Goal: Task Accomplishment & Management: Use online tool/utility

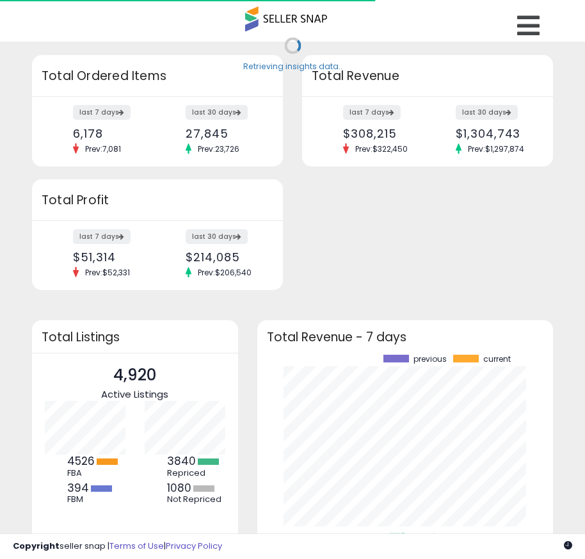
scroll to position [178, 271]
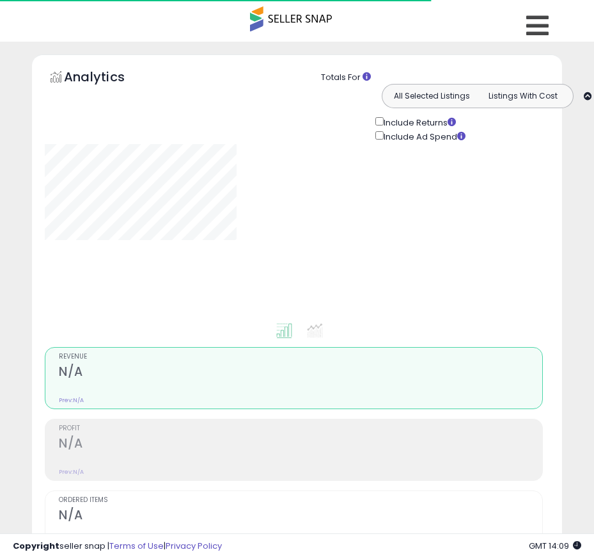
type input "**********"
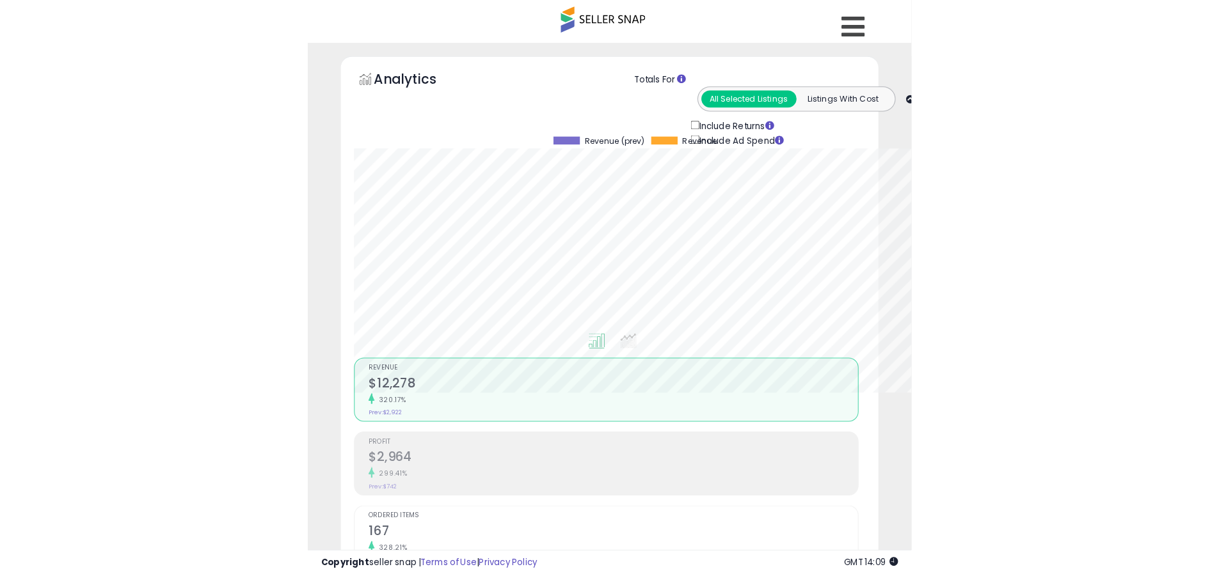
scroll to position [262, 670]
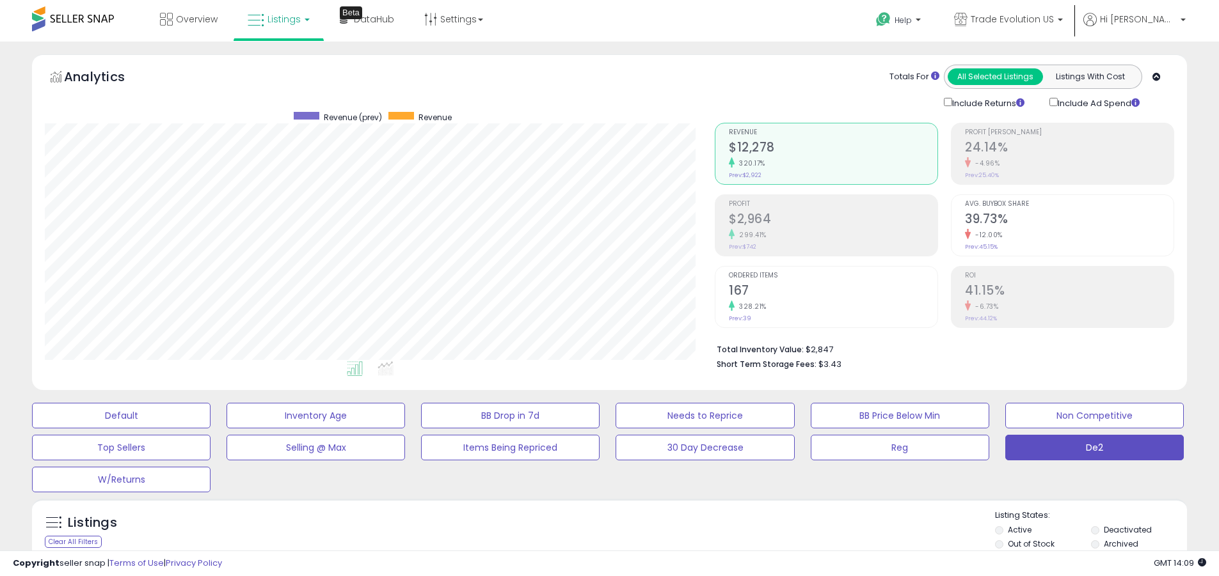
click at [594, 530] on label "Deactivated" at bounding box center [1128, 530] width 48 height 11
click at [594, 544] on label "Archived" at bounding box center [1121, 544] width 35 height 11
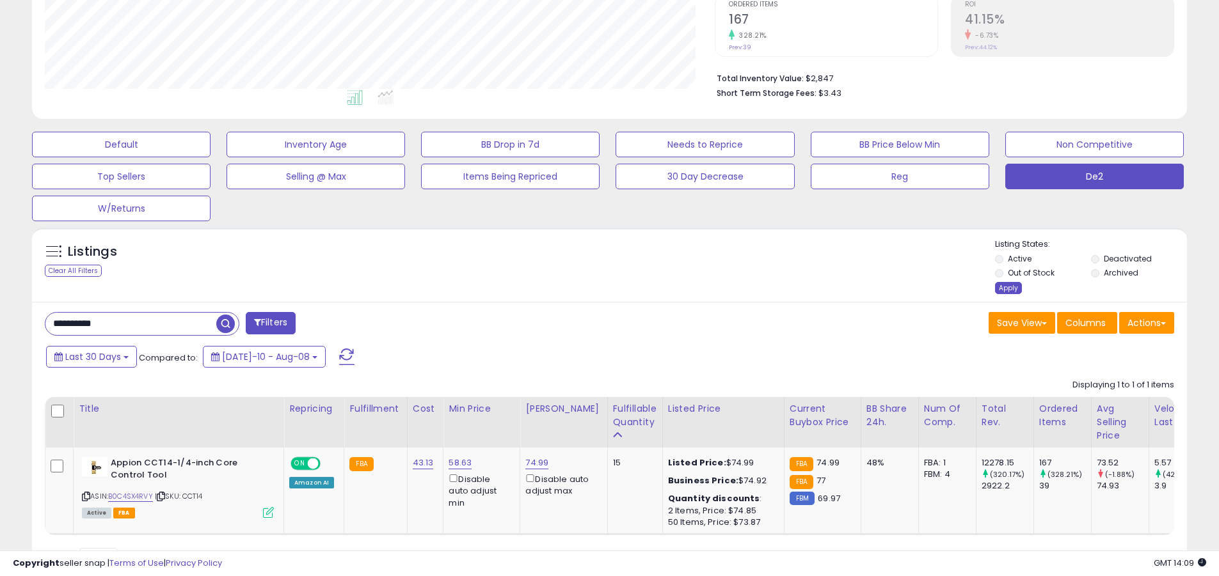
click at [594, 288] on div "Apply" at bounding box center [1008, 288] width 27 height 12
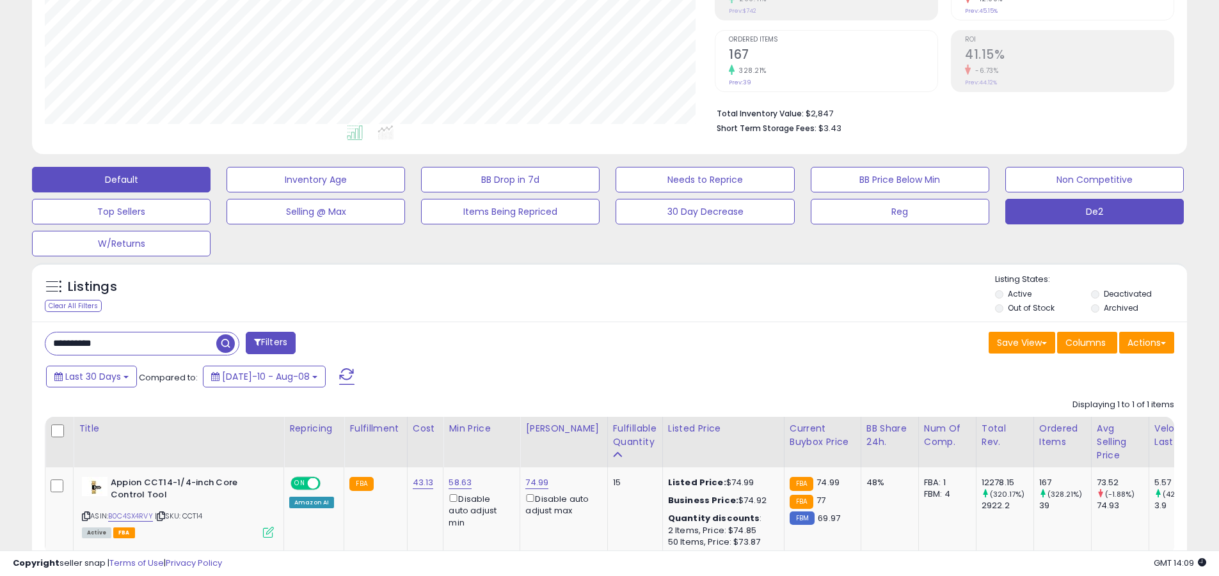
click at [121, 179] on button "Default" at bounding box center [121, 180] width 179 height 26
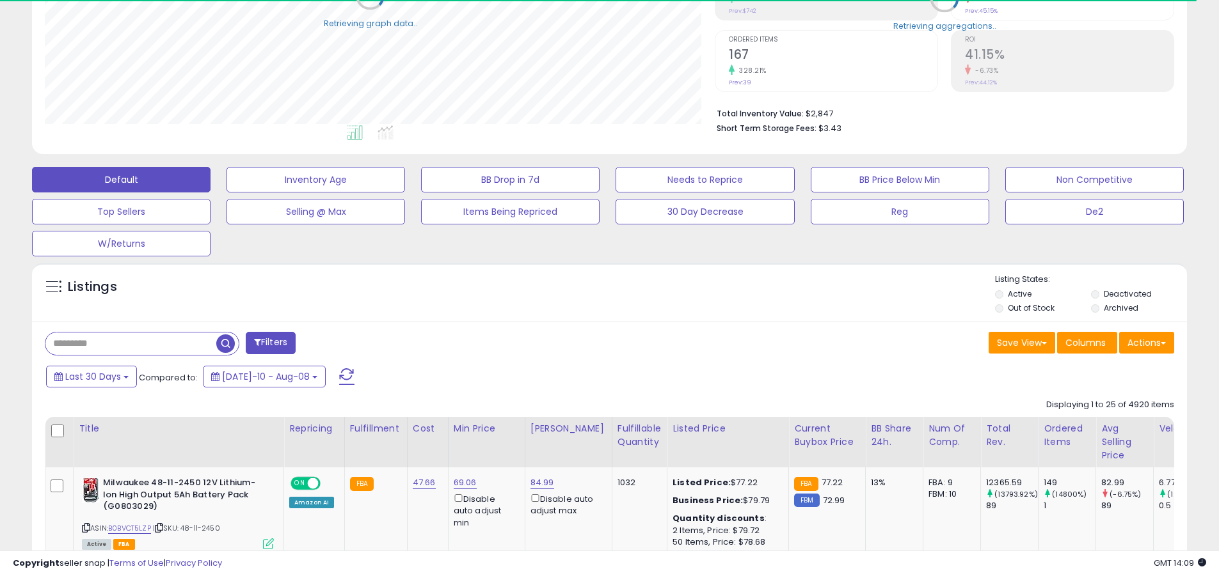
click at [339, 376] on span at bounding box center [346, 377] width 15 height 17
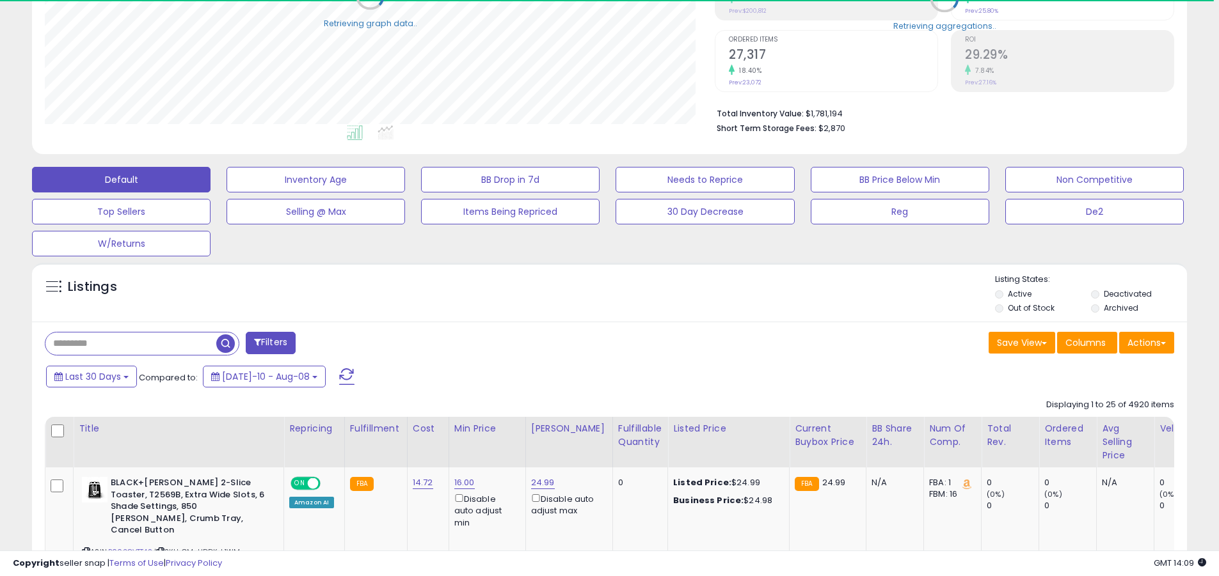
click at [131, 344] on input "text" at bounding box center [130, 344] width 171 height 22
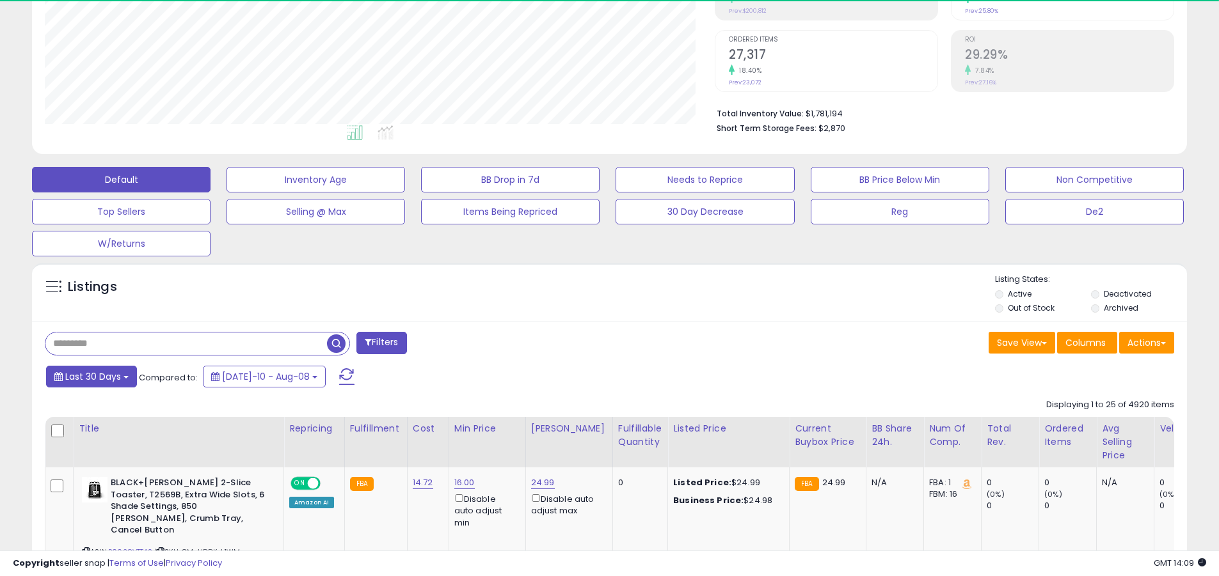
click at [91, 376] on span "Last 30 Days" at bounding box center [93, 376] width 56 height 13
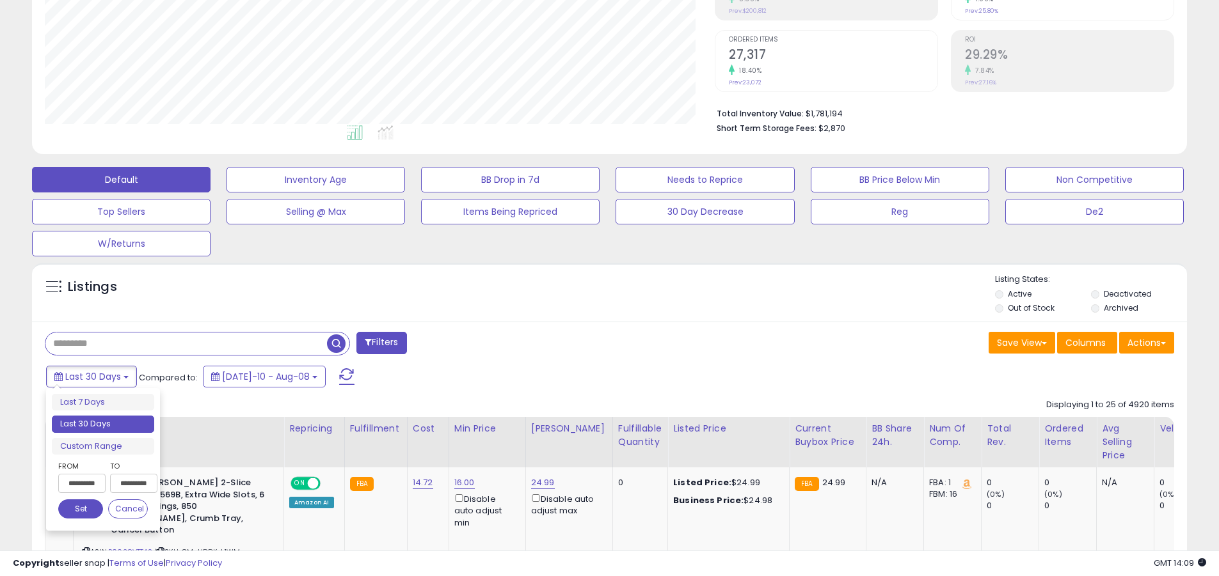
click at [103, 424] on li "Last 30 Days" at bounding box center [103, 424] width 102 height 17
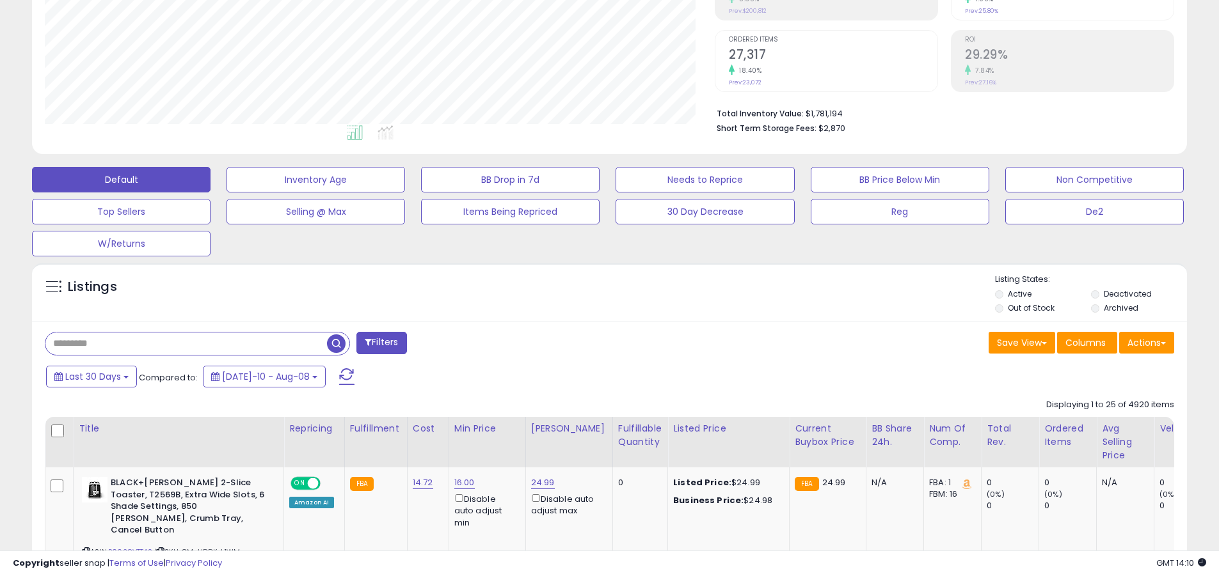
click at [186, 344] on input "text" at bounding box center [186, 344] width 282 height 22
click at [338, 342] on span "button" at bounding box center [336, 344] width 19 height 19
click at [594, 342] on button "Actions" at bounding box center [1146, 343] width 55 height 22
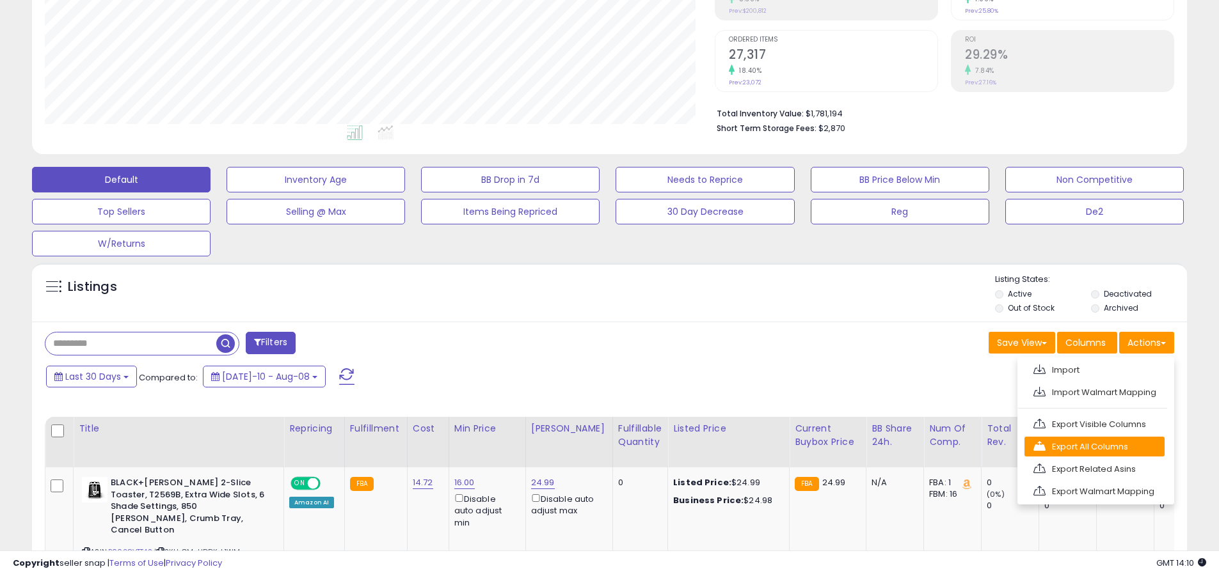
click at [594, 447] on link "Export All Columns" at bounding box center [1094, 447] width 140 height 20
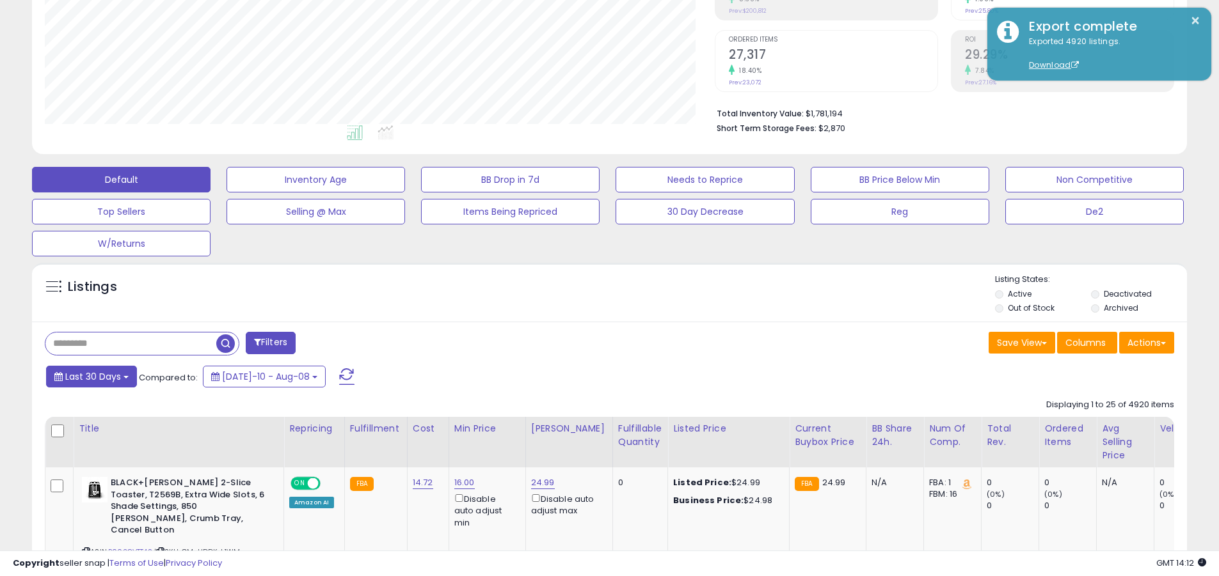
click at [91, 376] on span "Last 30 Days" at bounding box center [93, 376] width 56 height 13
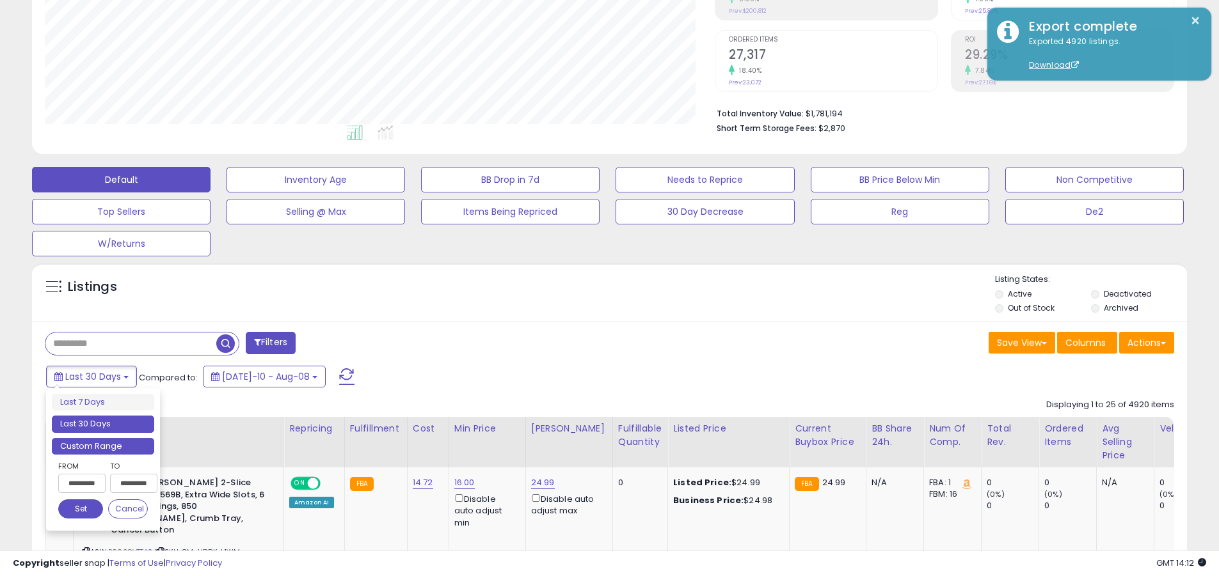
click at [103, 446] on li "Custom Range" at bounding box center [103, 446] width 102 height 17
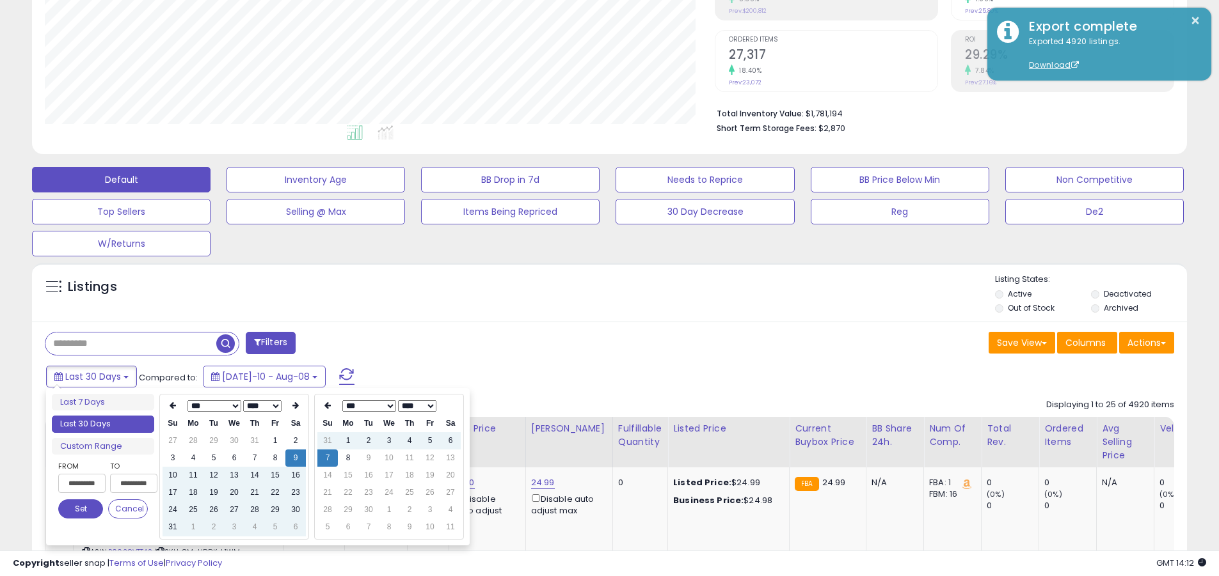
click at [82, 484] on input "**********" at bounding box center [81, 483] width 47 height 19
type input "**********"
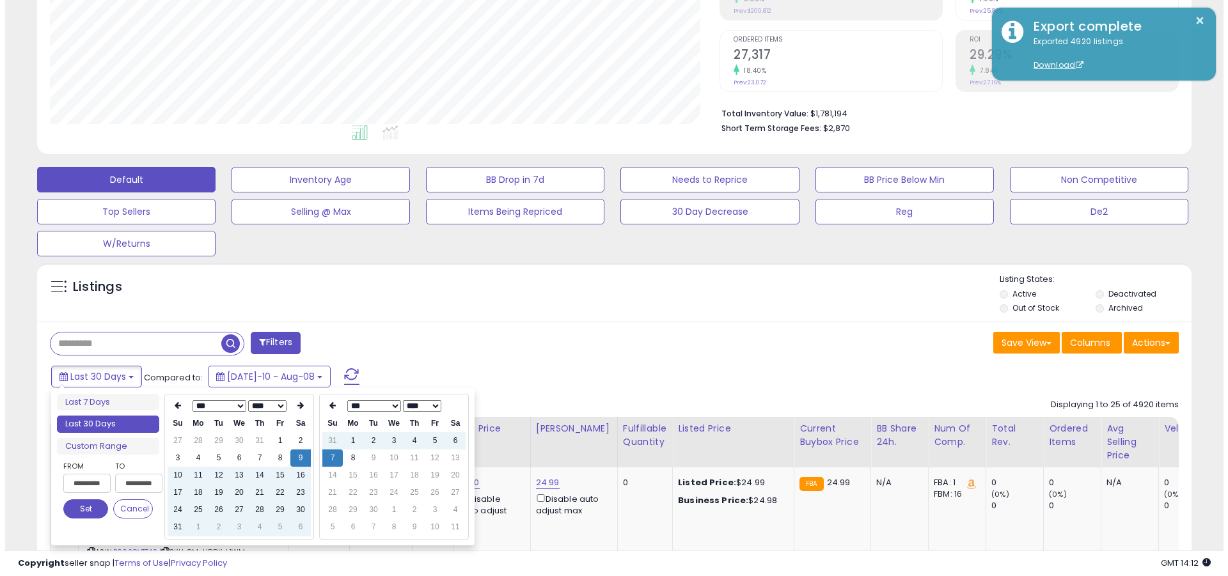
scroll to position [0, 3]
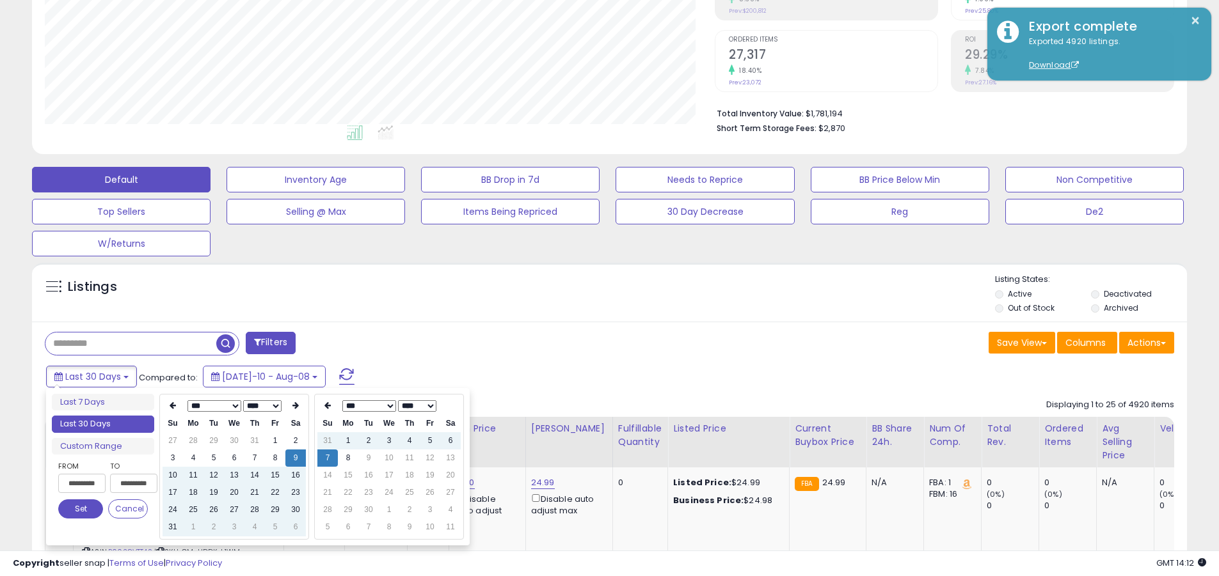
click at [81, 509] on button "Set" at bounding box center [80, 509] width 45 height 19
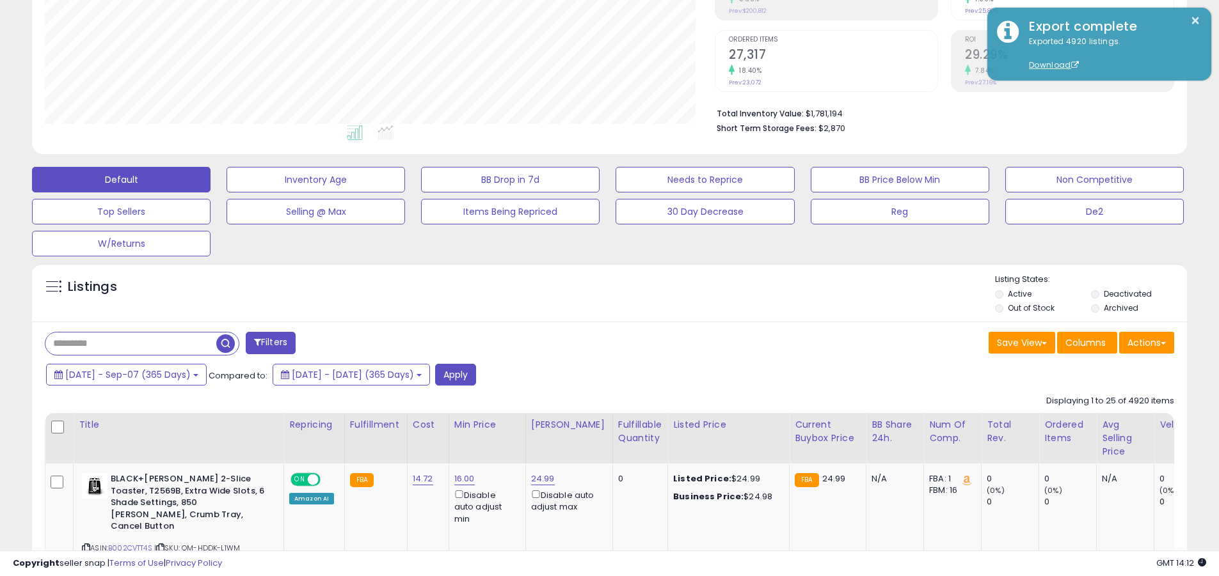
click at [131, 344] on input "text" at bounding box center [130, 344] width 171 height 22
click at [476, 374] on button "Apply" at bounding box center [455, 375] width 41 height 22
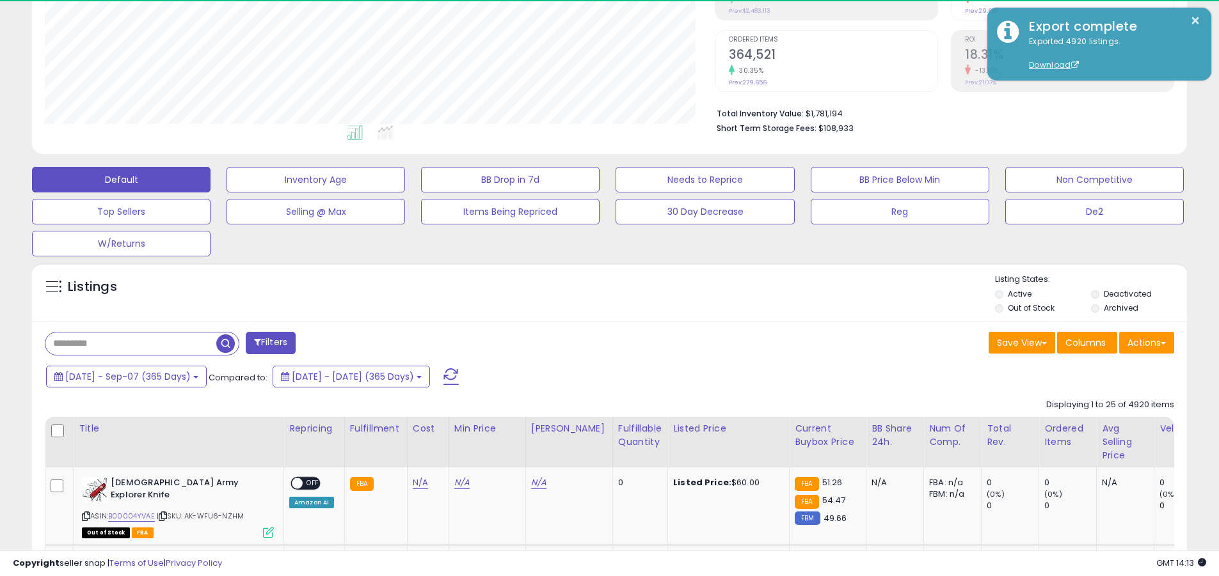
scroll to position [262, 670]
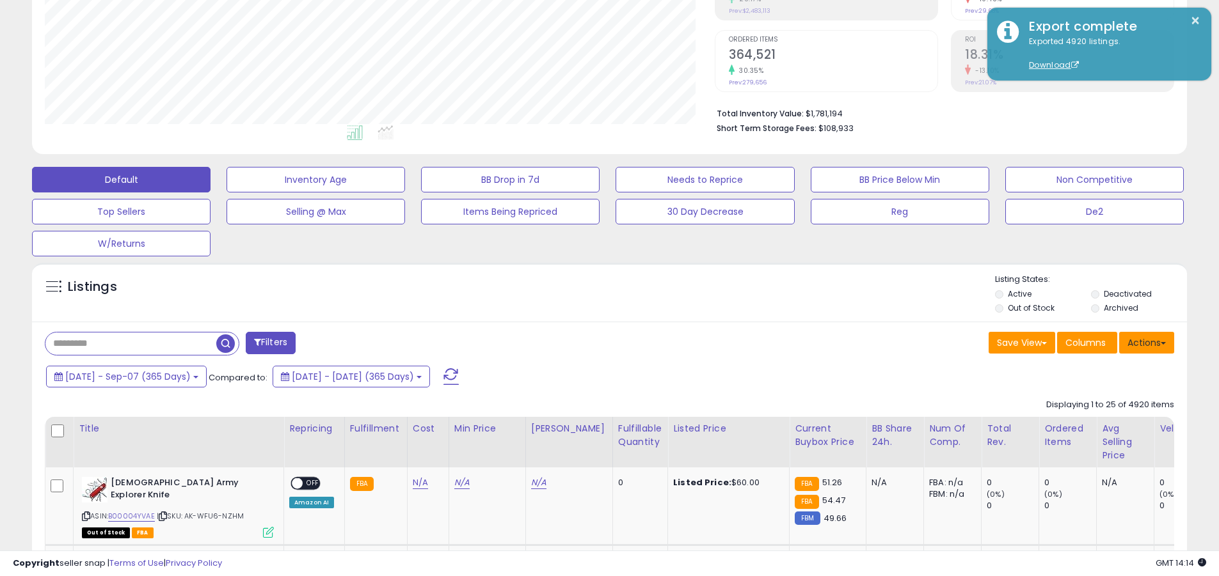
click at [594, 342] on button "Actions" at bounding box center [1146, 343] width 55 height 22
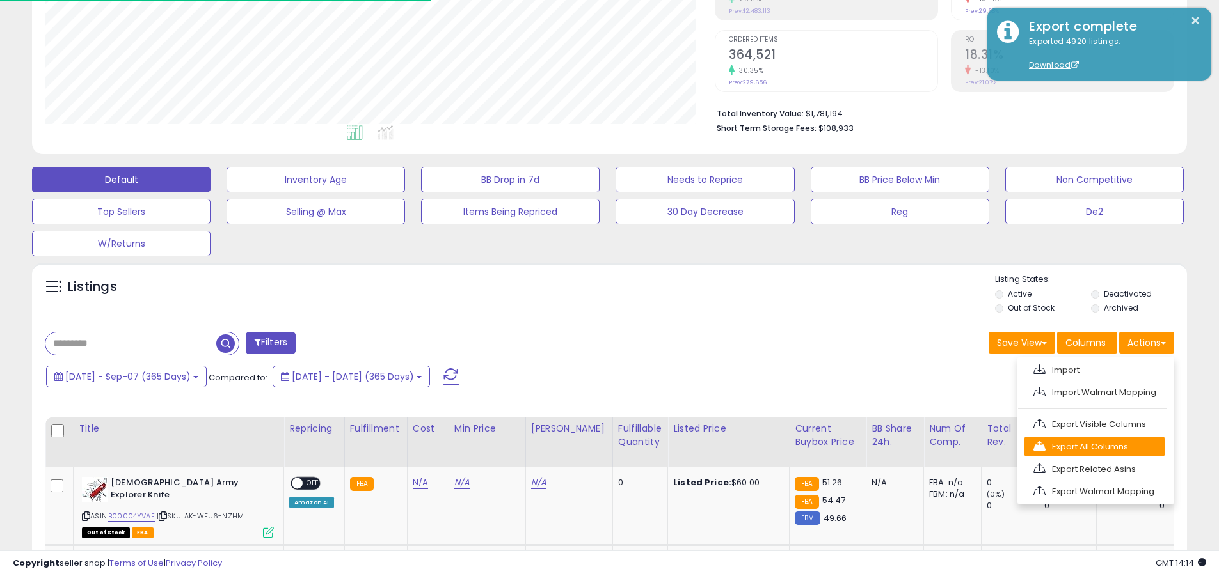
click at [594, 447] on link "Export All Columns" at bounding box center [1094, 447] width 140 height 20
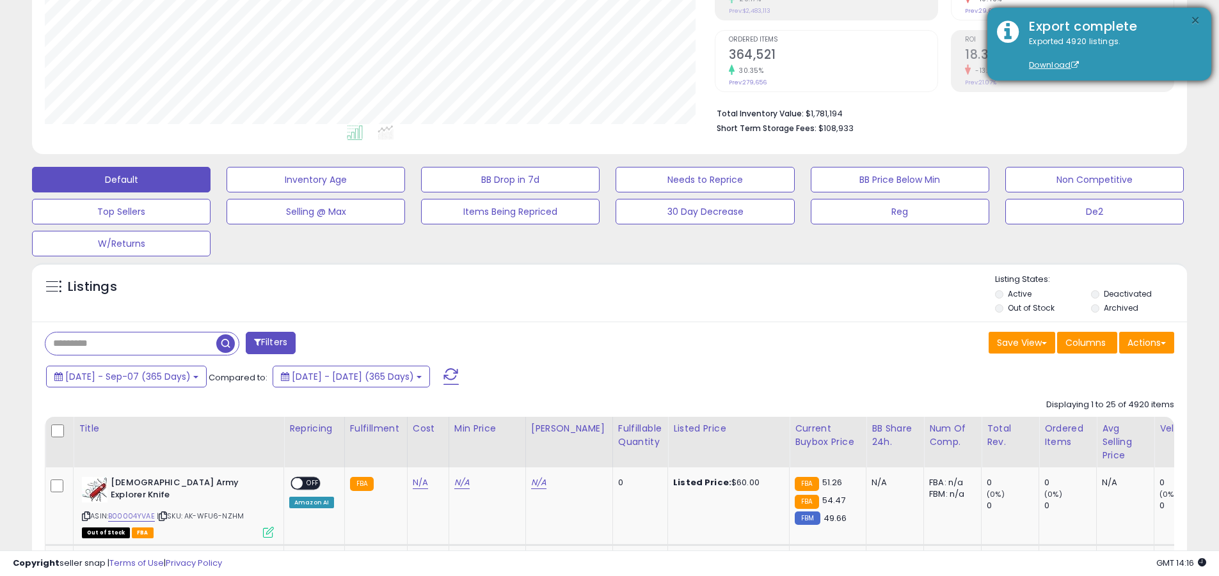
click at [594, 20] on button "×" at bounding box center [1195, 21] width 10 height 16
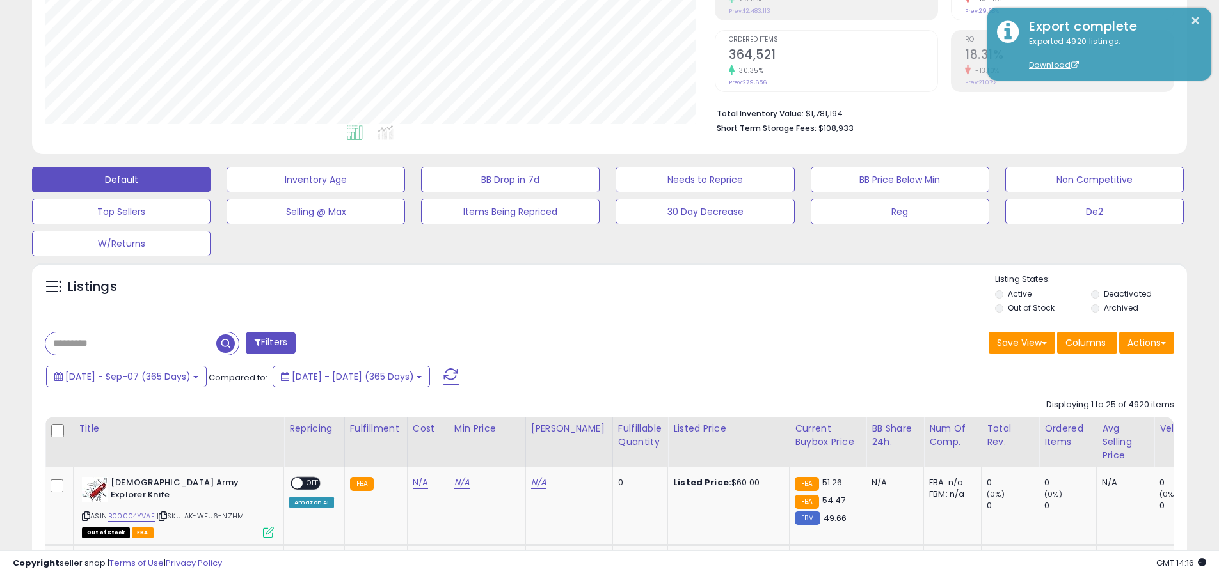
click at [131, 344] on input "text" at bounding box center [130, 344] width 171 height 22
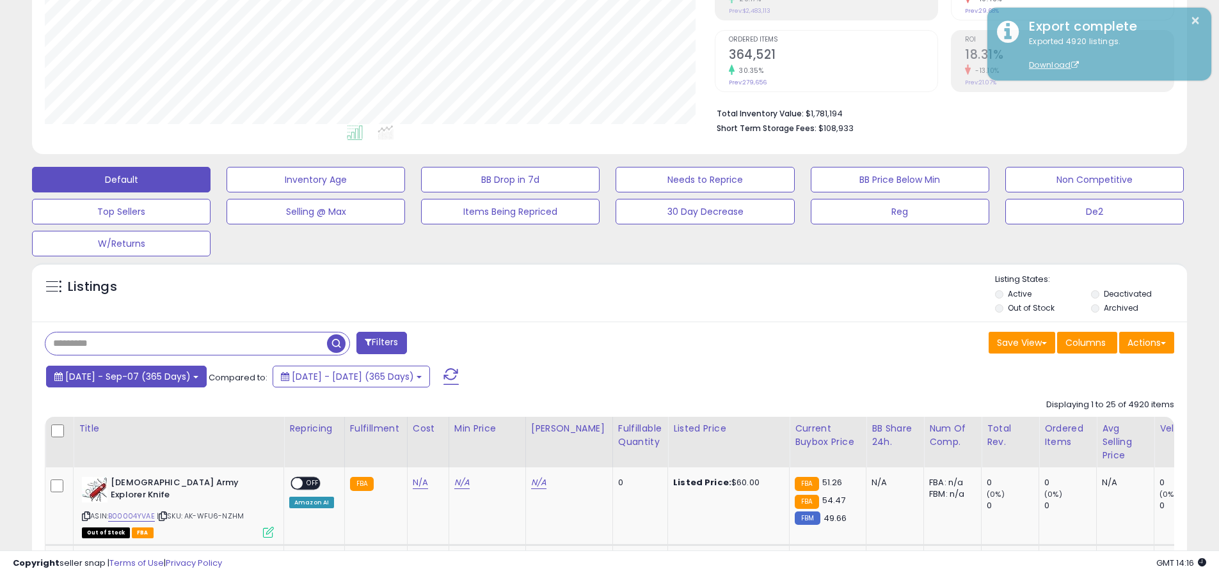
click at [139, 376] on span "[DATE] - Sep-07 (365 Days)" at bounding box center [127, 376] width 125 height 13
